Goal: Task Accomplishment & Management: Use online tool/utility

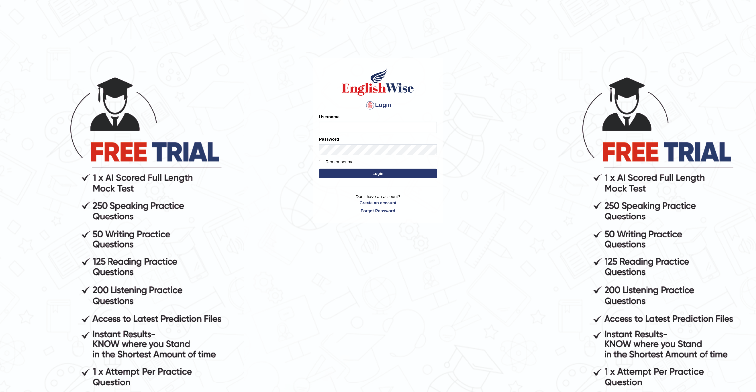
type input "JohnJarold"
click at [354, 169] on button "Login" at bounding box center [378, 173] width 118 height 10
click at [355, 170] on button "Login" at bounding box center [378, 173] width 118 height 10
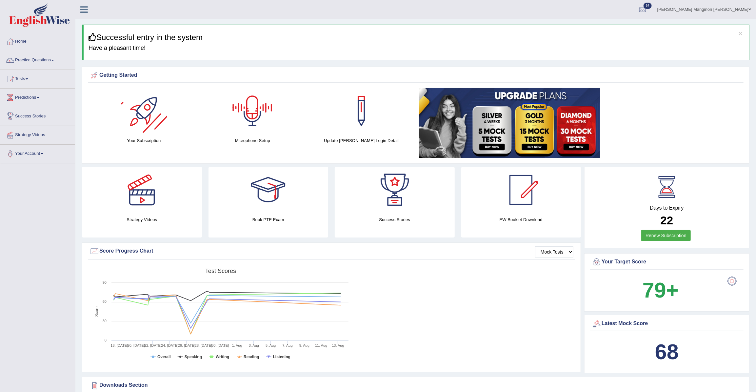
click at [269, 102] on div at bounding box center [252, 111] width 46 height 46
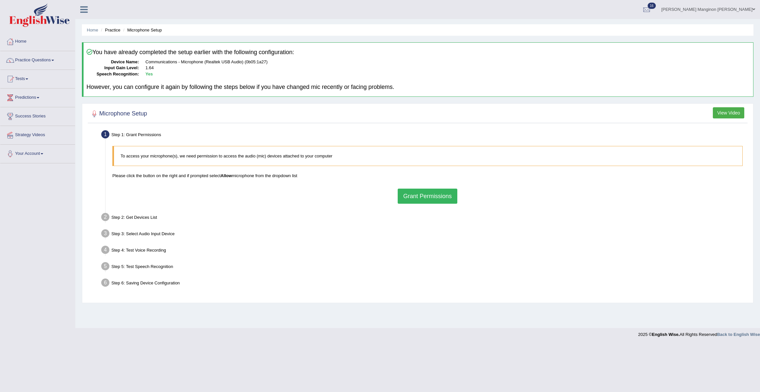
click at [436, 194] on button "Grant Permissions" at bounding box center [428, 195] width 60 height 15
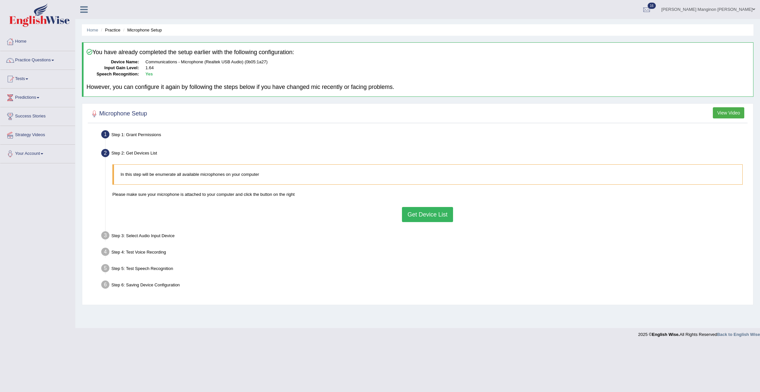
click at [437, 216] on button "Get Device List" at bounding box center [427, 214] width 51 height 15
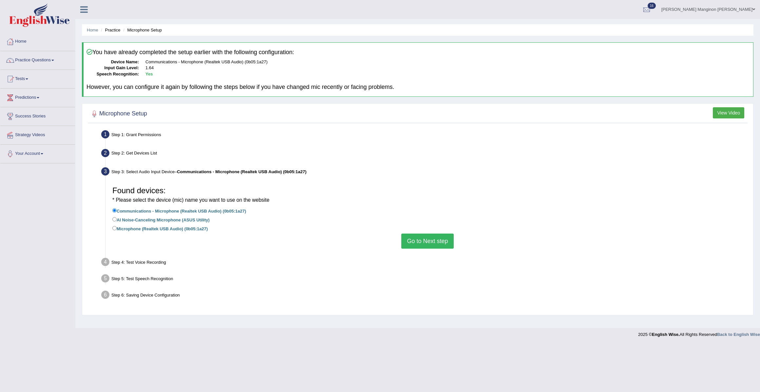
click at [431, 240] on button "Go to Next step" at bounding box center [428, 240] width 52 height 15
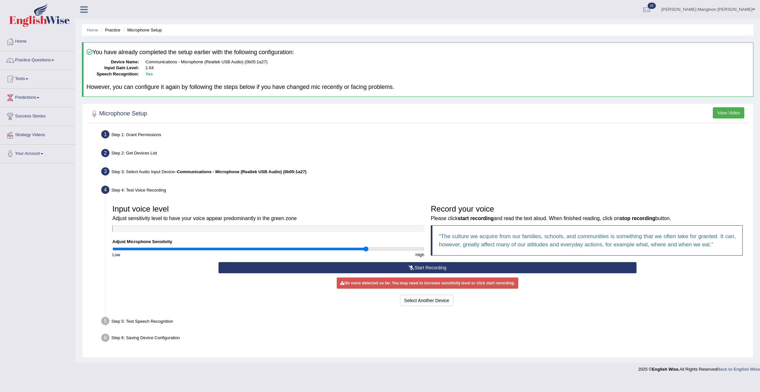
click at [374, 267] on button "Start Recording" at bounding box center [428, 267] width 418 height 11
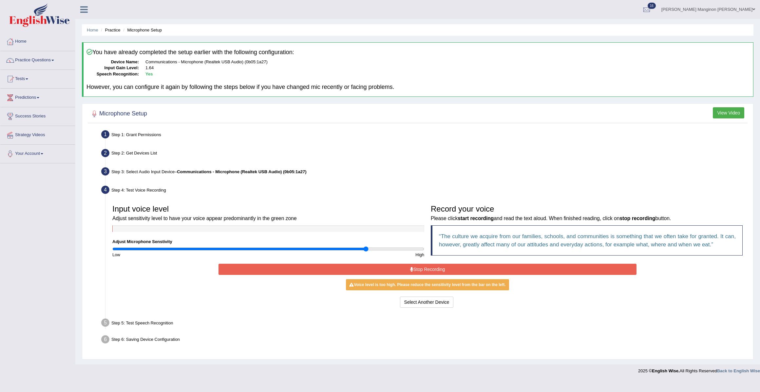
click at [318, 245] on div "Input voice level Adjust sensitivity level to have your voice appear predominan…" at bounding box center [268, 229] width 319 height 56
click at [316, 247] on input "range" at bounding box center [268, 248] width 312 height 5
type input "1.7"
click at [374, 247] on input "range" at bounding box center [268, 248] width 312 height 5
click at [369, 269] on button "Stop Recording" at bounding box center [428, 269] width 418 height 11
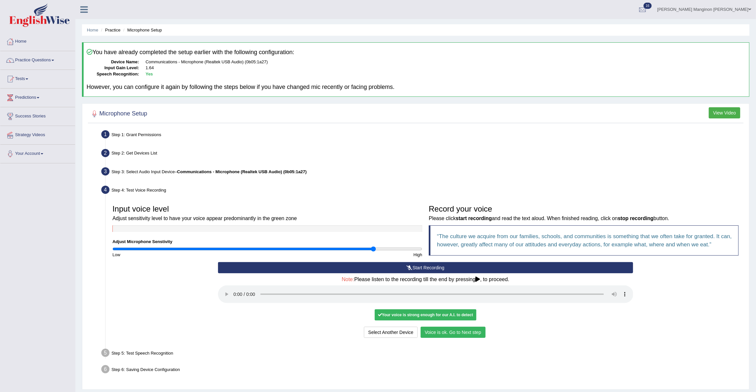
click at [464, 333] on button "Voice is ok. Go to Next step" at bounding box center [453, 331] width 65 height 11
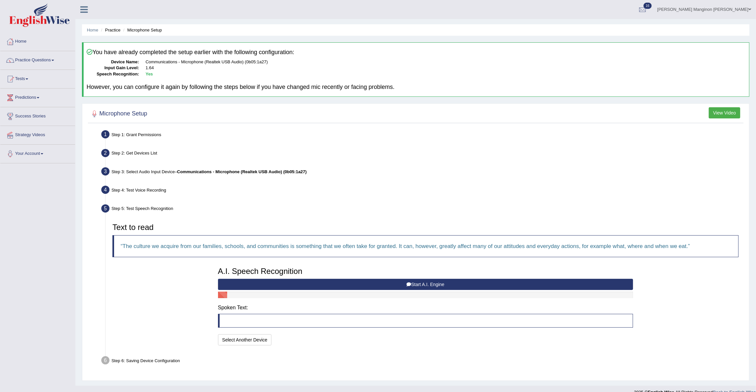
click at [385, 283] on button "Start A.I. Engine" at bounding box center [425, 284] width 415 height 11
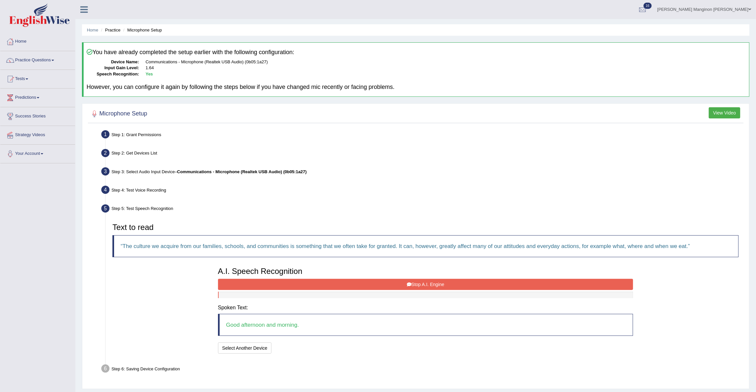
click at [375, 286] on button "Stop A.I. Engine" at bounding box center [425, 284] width 415 height 11
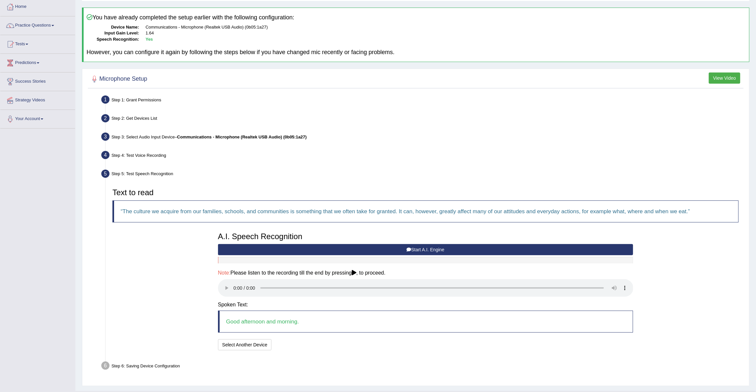
scroll to position [49, 0]
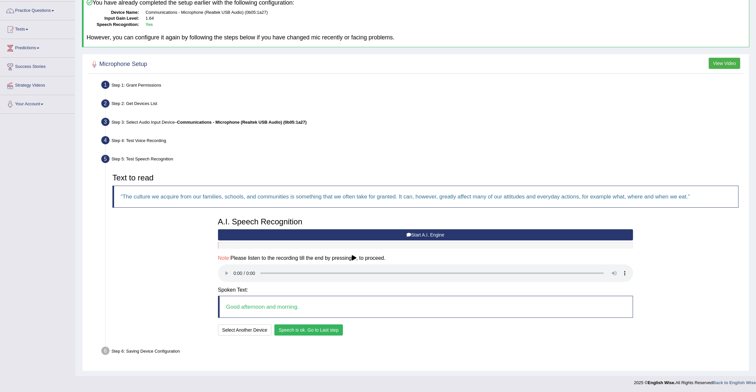
click at [326, 330] on button "Speech is ok. Go to Last step" at bounding box center [308, 329] width 69 height 11
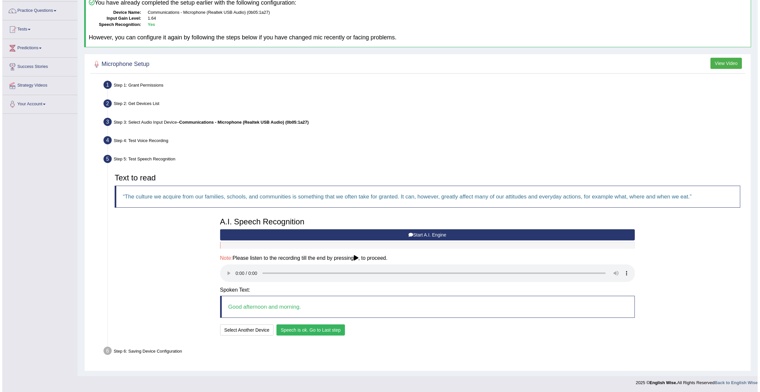
scroll to position [0, 0]
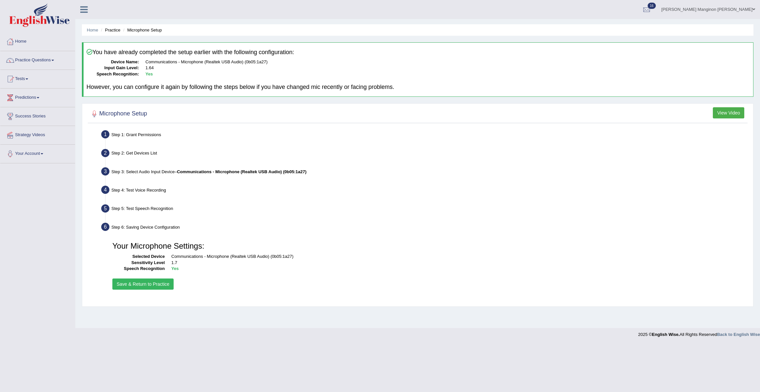
click at [154, 286] on button "Save & Return to Practice" at bounding box center [142, 283] width 61 height 11
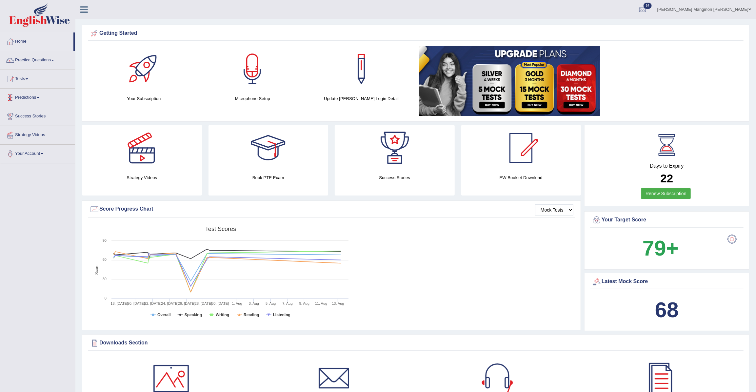
click at [32, 78] on link "Tests" at bounding box center [37, 78] width 75 height 16
click at [35, 102] on link "Take Mock Test" at bounding box center [42, 106] width 61 height 12
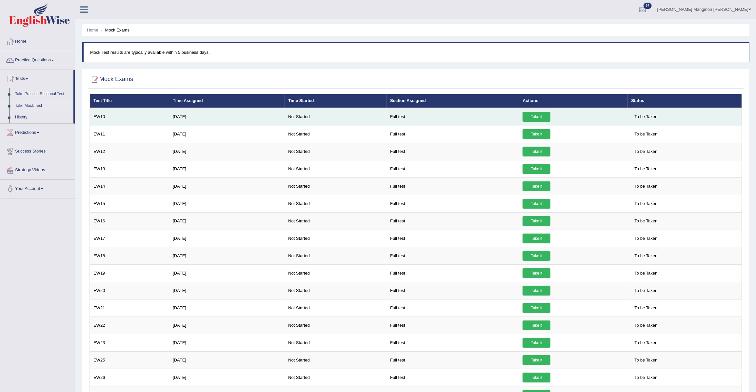
click at [539, 115] on link "Take it" at bounding box center [537, 117] width 28 height 10
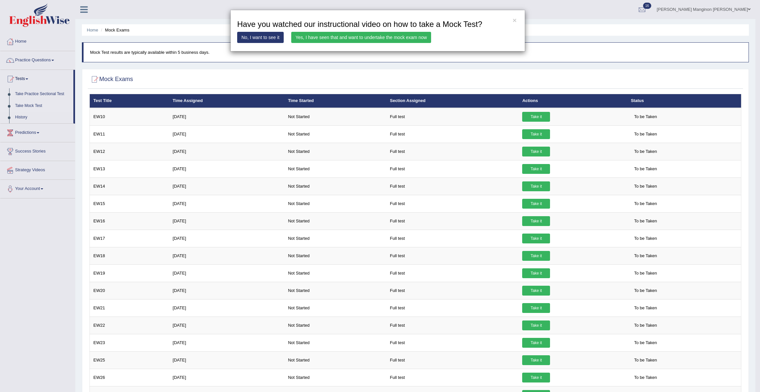
click at [405, 38] on link "Yes, I have seen that and want to undertake the mock exam now" at bounding box center [361, 37] width 140 height 11
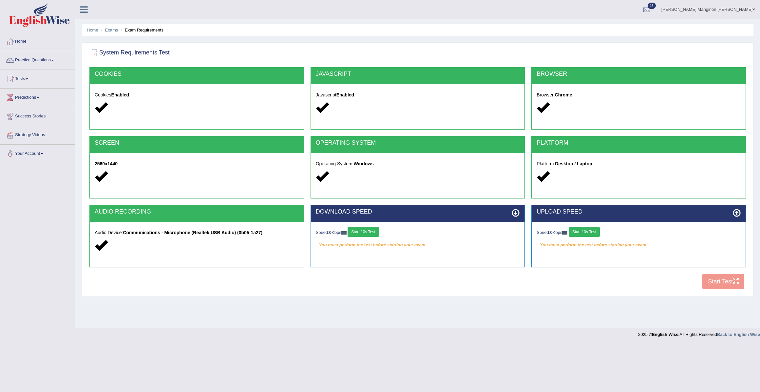
click at [378, 229] on button "Start 10s Test" at bounding box center [363, 232] width 31 height 10
click at [588, 230] on button "Start 10s Test" at bounding box center [584, 232] width 31 height 10
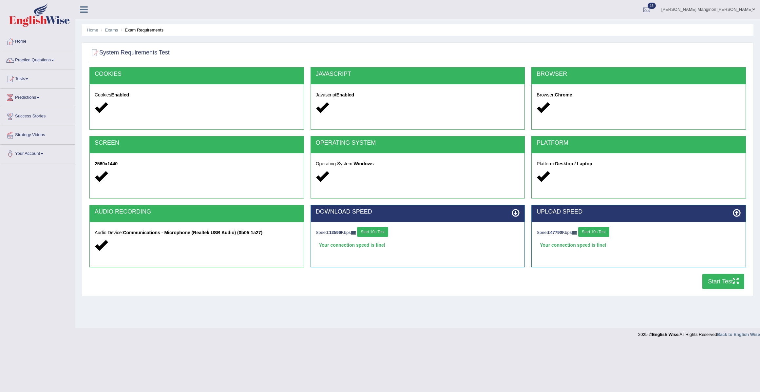
click at [721, 281] on button "Start Test" at bounding box center [724, 281] width 42 height 15
